Goal: Task Accomplishment & Management: Use online tool/utility

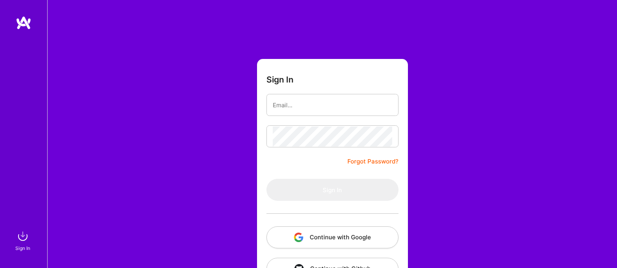
click at [334, 230] on button "Continue with Google" at bounding box center [333, 238] width 132 height 22
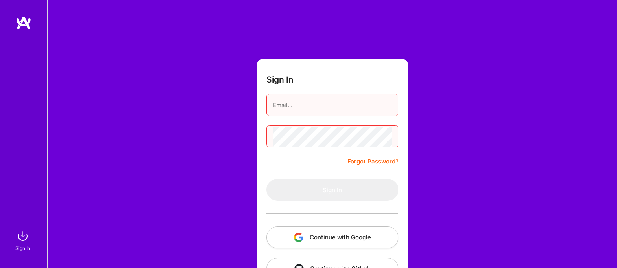
click at [318, 112] on input "email" at bounding box center [333, 105] width 120 height 20
click at [326, 230] on button "Continue with Google" at bounding box center [333, 238] width 132 height 22
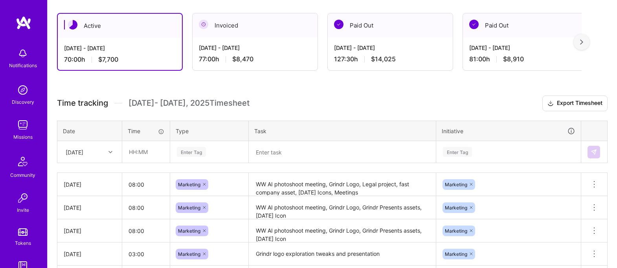
scroll to position [134, 0]
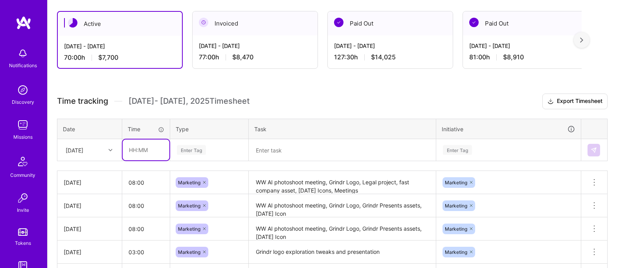
click at [155, 151] on input "text" at bounding box center [146, 150] width 47 height 21
type input "09:00"
click at [184, 157] on div "Enter Tag" at bounding box center [209, 150] width 77 height 20
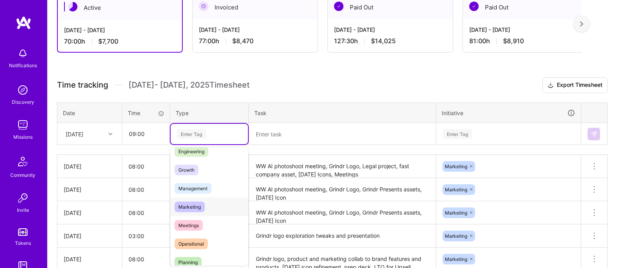
scroll to position [65, 0]
click at [197, 206] on span "Marketing" at bounding box center [190, 206] width 30 height 11
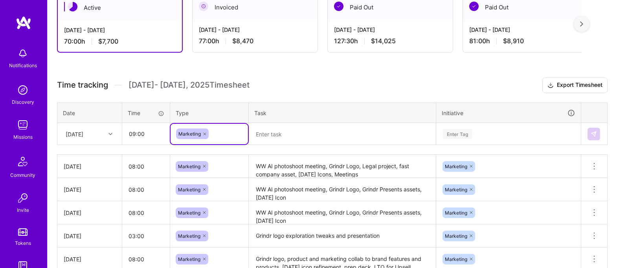
click at [328, 175] on textarea "WW AI photoshoot meeting, Grindr Logo, Legal project, fast company asset, [DATE…" at bounding box center [343, 167] width 186 height 22
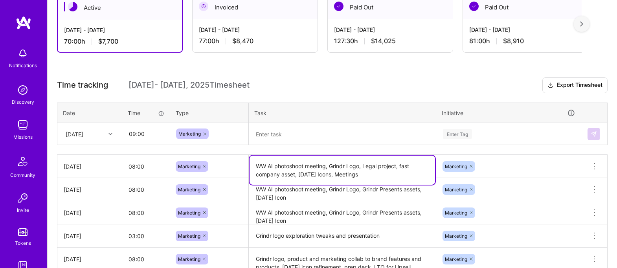
drag, startPoint x: 373, startPoint y: 174, endPoint x: 234, endPoint y: 159, distance: 139.6
click at [234, 159] on tr "[DATE] 08:00 Marketing WW AI photoshoot meeting, Grindr Logo, Legal project, fa…" at bounding box center [332, 166] width 551 height 23
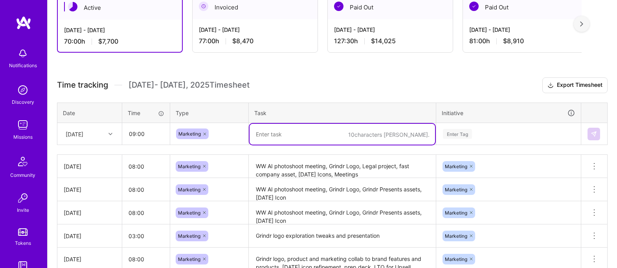
click at [285, 136] on textarea at bounding box center [343, 134] width 186 height 21
paste textarea "WW AI photoshoot meeting, Grindr Logo, Legal project, fast company asset, [DATE…"
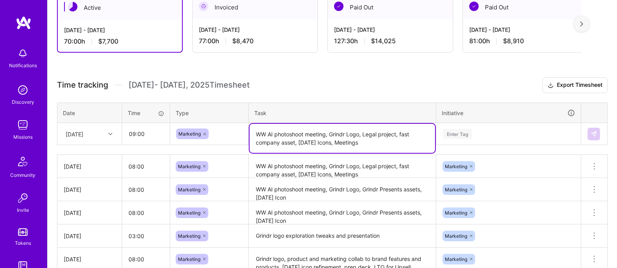
click at [274, 143] on textarea "WW AI photoshoot meeting, Grindr Logo, Legal project, fast company asset, [DATE…" at bounding box center [343, 138] width 186 height 29
drag, startPoint x: 310, startPoint y: 142, endPoint x: 342, endPoint y: 143, distance: 31.5
click at [310, 142] on textarea "WW AI photoshoot meeting, Grindr Logo, Legal project, fast company asset, [DATE…" at bounding box center [343, 138] width 186 height 29
drag, startPoint x: 341, startPoint y: 143, endPoint x: 401, endPoint y: 136, distance: 60.9
click at [401, 136] on textarea "WW AI photoshoot meeting, Grindr Logo, Legal project, fast company asset, [DATE…" at bounding box center [343, 138] width 186 height 29
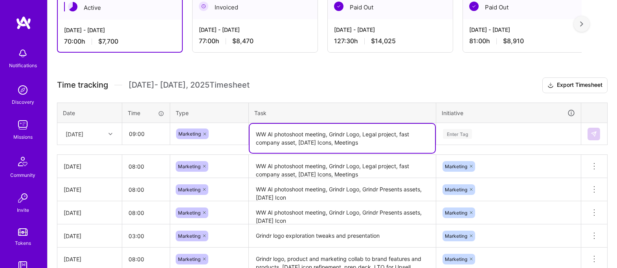
scroll to position [149, 0]
click at [329, 142] on textarea "WW AI photoshoot meeting, Grindr Logo, Legal project, [GEOGRAPHIC_DATA], Meetin…" at bounding box center [343, 138] width 186 height 29
type textarea "WW AI photoshoot meeting, Grindr Logo, Legal project, Midjourney, Meetings, all…"
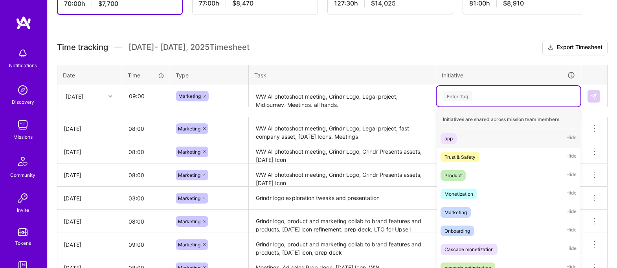
click at [475, 107] on div "option app focused, 1 of 8. 8 results available. Use Up and Down to choose opti…" at bounding box center [509, 96] width 144 height 20
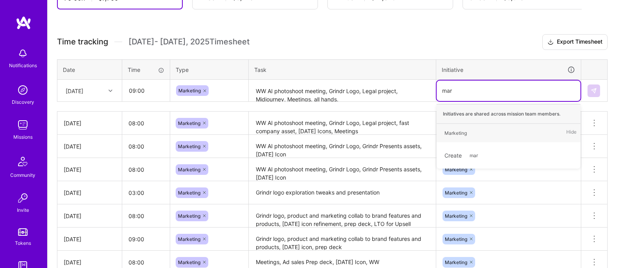
type input "mark"
click at [458, 131] on div "Marketing" at bounding box center [456, 133] width 22 height 8
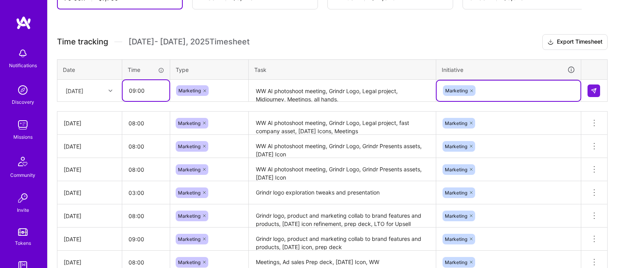
click at [133, 90] on input "09:00" at bounding box center [146, 90] width 47 height 21
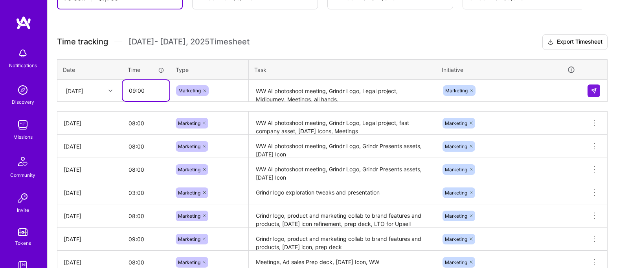
click at [139, 91] on input "09:00" at bounding box center [146, 90] width 47 height 21
click at [135, 91] on input "09:00" at bounding box center [146, 90] width 47 height 21
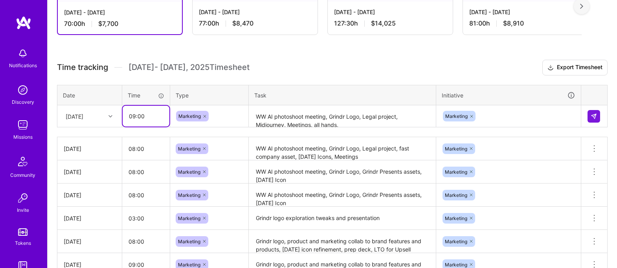
scroll to position [160, 0]
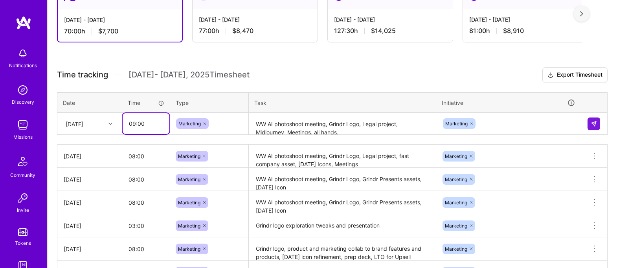
drag, startPoint x: 149, startPoint y: 125, endPoint x: 112, endPoint y: 125, distance: 37.4
click at [112, 125] on tr "[DATE] 09:00 Marketing WW AI photoshoot meeting, Grindr Logo, Legal project, Mi…" at bounding box center [332, 124] width 551 height 22
click at [156, 127] on input "8" at bounding box center [146, 123] width 47 height 21
click at [153, 128] on input "8" at bounding box center [146, 123] width 47 height 21
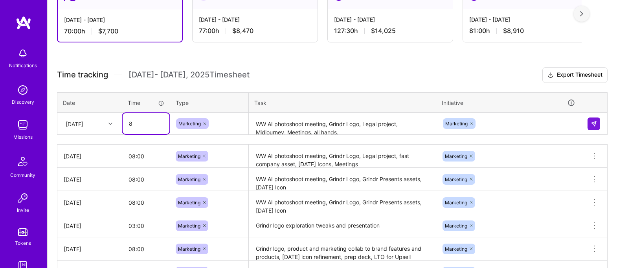
scroll to position [160, 0]
type input "08:00"
click at [290, 84] on div "Time tracking [DATE] - [DATE] Timesheet Export Timesheet Date Time Type Task In…" at bounding box center [332, 221] width 551 height 308
click at [584, 126] on td at bounding box center [595, 123] width 26 height 22
click at [587, 125] on td at bounding box center [595, 123] width 26 height 22
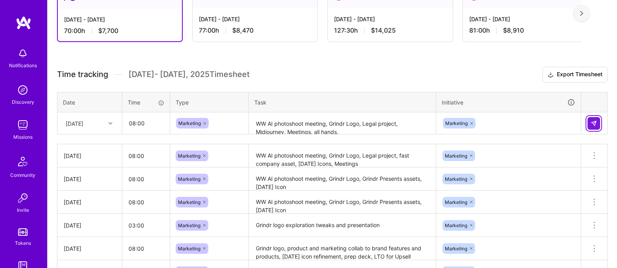
click at [592, 125] on img at bounding box center [594, 123] width 6 height 6
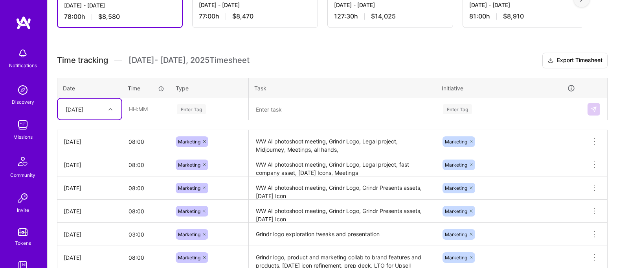
scroll to position [179, 0]
